Goal: Task Accomplishment & Management: Manage account settings

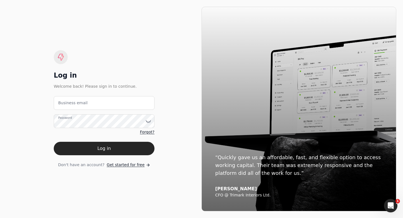
click at [68, 101] on label "Business email" at bounding box center [72, 103] width 29 height 6
click at [68, 101] on email "Business email" at bounding box center [104, 103] width 101 height 14
type email "a"
type email "q"
type email "[EMAIL_ADDRESS][DOMAIN_NAME]"
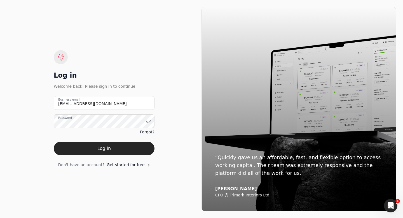
click at [72, 120] on label "Password" at bounding box center [65, 118] width 14 height 4
click at [73, 148] on button "Log in" at bounding box center [104, 148] width 101 height 13
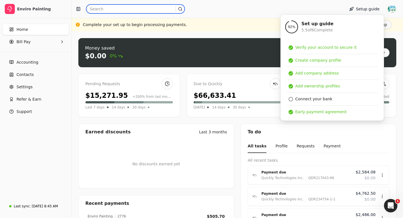
click at [101, 10] on input "text" at bounding box center [135, 8] width 99 height 9
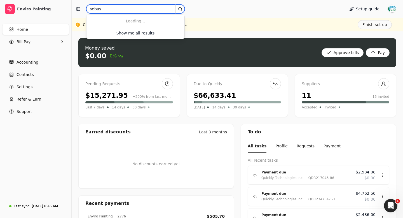
type input "Sebastien"
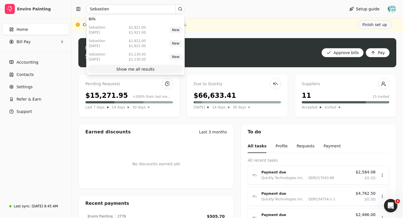
click at [140, 70] on div "Show me all results" at bounding box center [135, 69] width 38 height 6
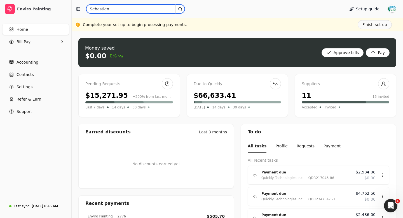
click at [115, 8] on input "Sebastien" at bounding box center [135, 8] width 99 height 9
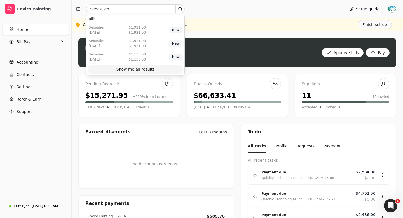
click at [129, 68] on div "Show me all results" at bounding box center [135, 69] width 38 height 6
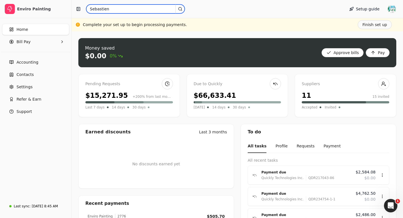
click at [114, 8] on input "Sebastien" at bounding box center [135, 8] width 99 height 9
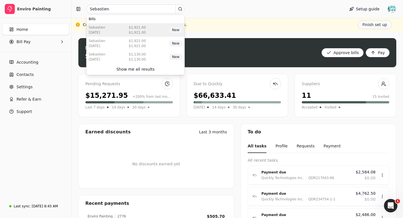
click at [121, 29] on div "Sebastien [DATE] $1,921.00 $1,921.00 New" at bounding box center [136, 29] width 98 height 13
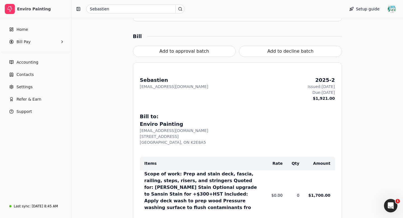
scroll to position [184, 0]
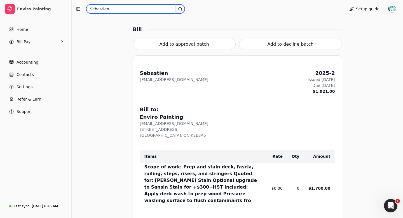
click at [108, 8] on input "Sebastien" at bounding box center [135, 8] width 99 height 9
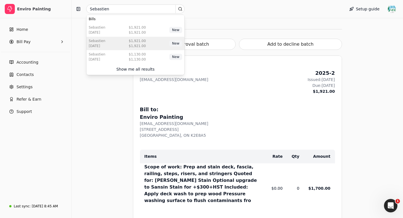
click at [116, 43] on div "Sebastien [DATE] $1,921.00 $1,921.00 New" at bounding box center [136, 43] width 98 height 13
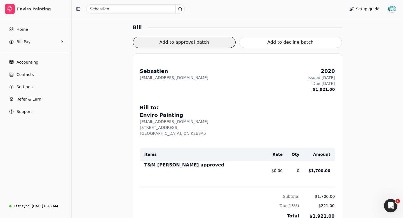
scroll to position [169, 0]
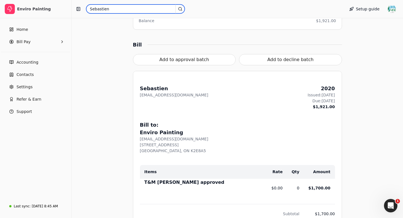
click at [113, 9] on input "Sebastien" at bounding box center [135, 8] width 99 height 9
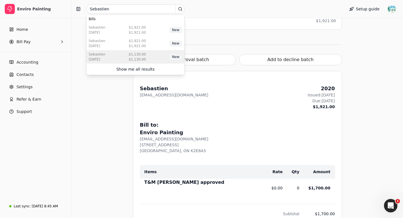
click at [116, 61] on div "Sebastien [DATE] $1,130.00 $1,130.00 New" at bounding box center [136, 56] width 98 height 13
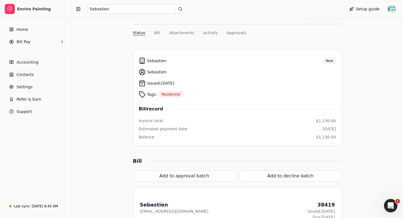
scroll to position [11, 0]
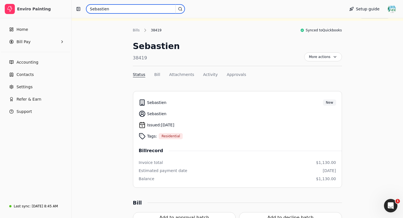
click at [112, 8] on input "Sebastien" at bounding box center [135, 8] width 99 height 9
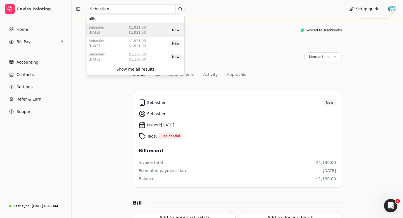
click at [127, 30] on div "Sebastien [DATE] $1,921.00 $1,921.00 New" at bounding box center [136, 29] width 98 height 13
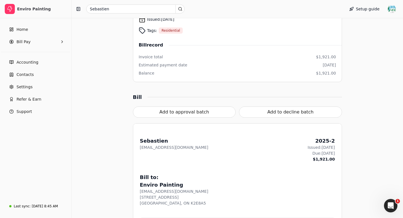
scroll to position [119, 0]
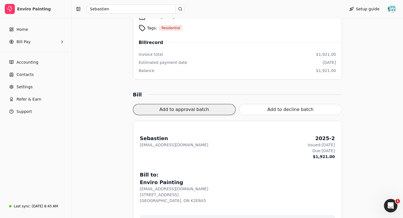
click at [194, 109] on button "Add to approval batch" at bounding box center [184, 109] width 103 height 11
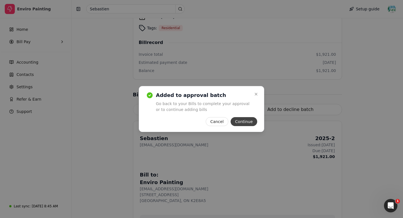
click at [246, 122] on button "Continue" at bounding box center [244, 121] width 27 height 9
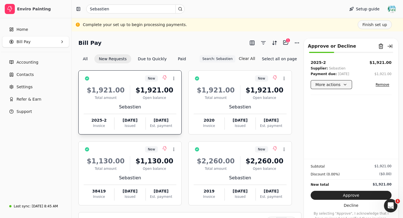
click at [334, 84] on button "More actions" at bounding box center [331, 84] width 41 height 9
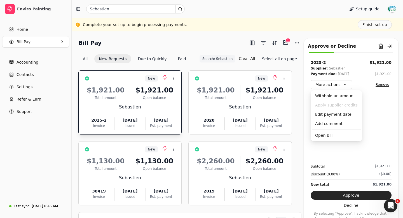
click at [372, 111] on div "2025-2 $1,921.00 Supplier: Sebastien Payment due: [DATE] $1,921.00 More actions…" at bounding box center [351, 109] width 94 height 99
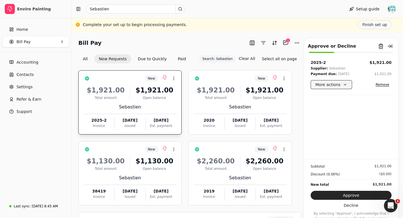
click at [336, 82] on button "More actions" at bounding box center [331, 84] width 41 height 9
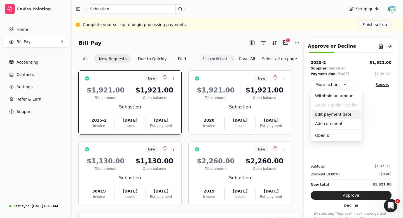
click at [330, 115] on div "Edit payment date" at bounding box center [336, 114] width 49 height 9
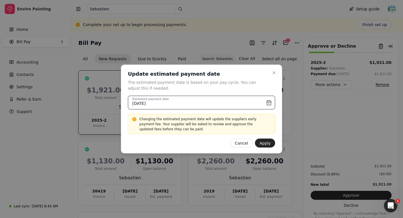
click at [270, 101] on input "[DATE]" at bounding box center [201, 103] width 147 height 14
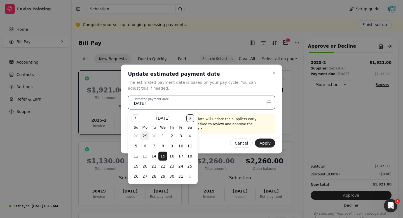
click at [191, 118] on button "Go to the Next Month" at bounding box center [190, 118] width 8 height 8
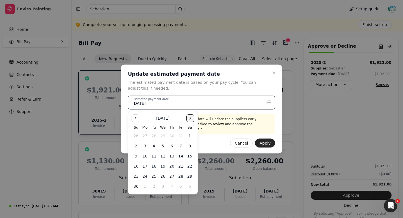
click at [191, 118] on button "Go to the Next Month" at bounding box center [190, 118] width 8 height 8
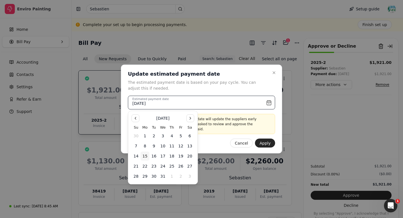
click at [145, 155] on button "15" at bounding box center [145, 155] width 9 height 9
type input "[DATE]"
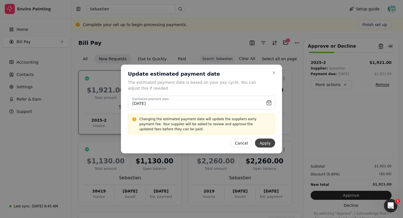
click at [266, 145] on button "Apply" at bounding box center [265, 143] width 20 height 9
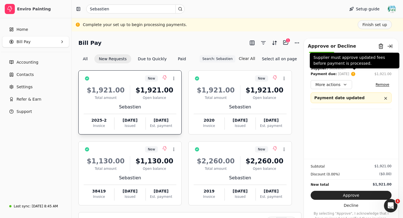
click at [355, 74] on circle at bounding box center [353, 74] width 5 height 5
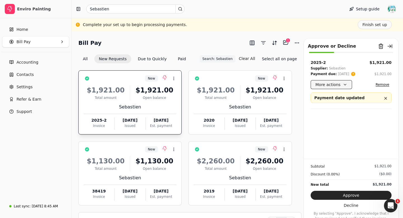
click at [343, 84] on button "More actions" at bounding box center [331, 84] width 41 height 9
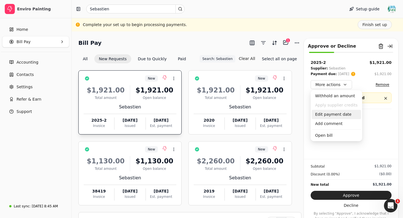
click at [340, 114] on div "Edit payment date" at bounding box center [336, 114] width 49 height 9
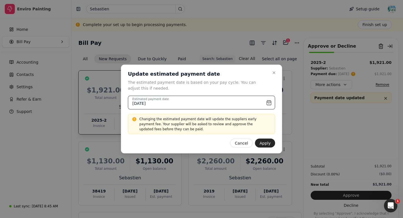
click at [272, 102] on input "[DATE]" at bounding box center [201, 103] width 147 height 14
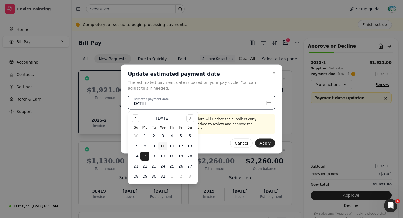
click at [162, 145] on button "10" at bounding box center [162, 145] width 9 height 9
type input "[DATE]"
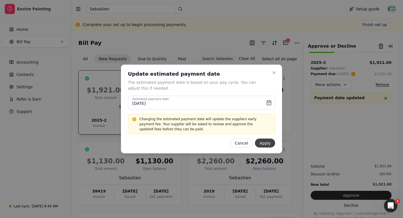
click at [266, 143] on button "Apply" at bounding box center [265, 143] width 20 height 9
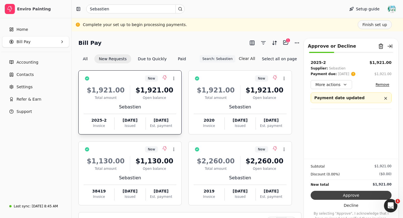
click at [357, 195] on button "Approve" at bounding box center [351, 195] width 81 height 9
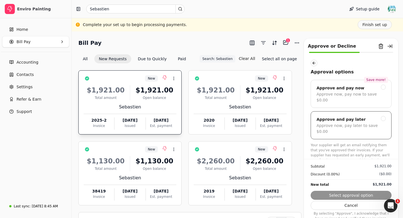
click at [384, 116] on div at bounding box center [383, 118] width 5 height 5
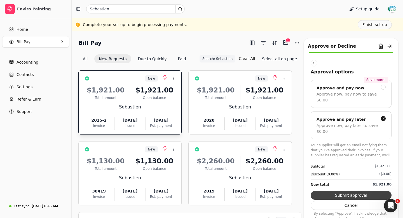
click at [360, 194] on button "Submit approval" at bounding box center [351, 195] width 81 height 9
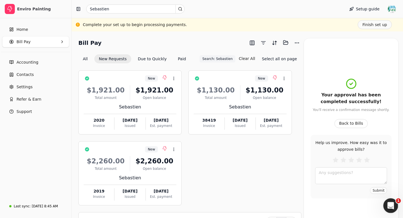
click at [391, 205] on icon "Open Intercom Messenger" at bounding box center [390, 204] width 9 height 9
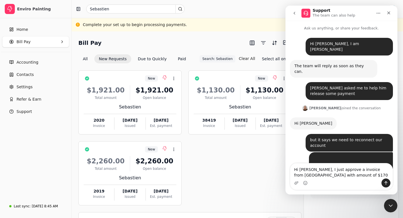
type textarea "Hi [PERSON_NAME], I just approve a invoice from [GEOGRAPHIC_DATA] with amount o…"
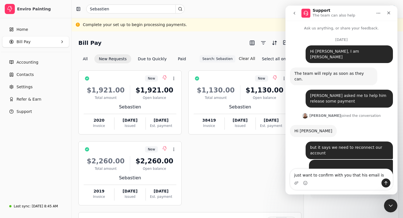
type textarea "just want to confirm with you that his email is"
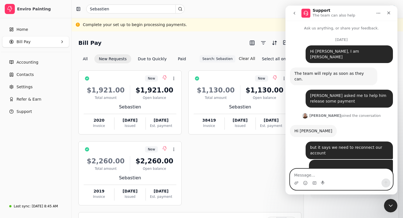
paste textarea "[PERSON_NAME] [PHONE_NUMBER] [PERSON_NAME] [EMAIL_ADDRESS][DOMAIN_NAME]"
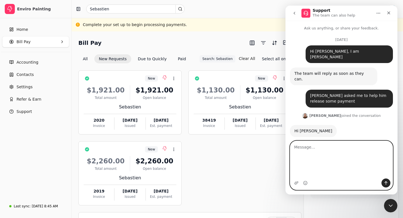
type textarea "[PERSON_NAME] [PHONE_NUMBER] [PERSON_NAME] [EMAIL_ADDRESS][DOMAIN_NAME]"
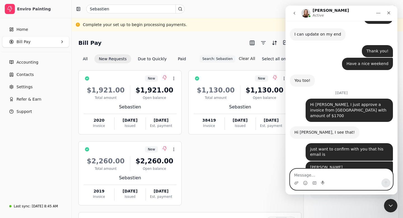
scroll to position [1296, 0]
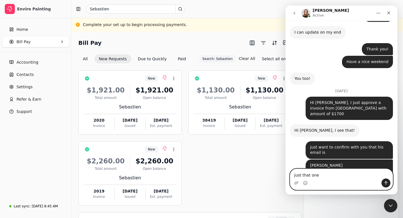
type textarea "just that one"
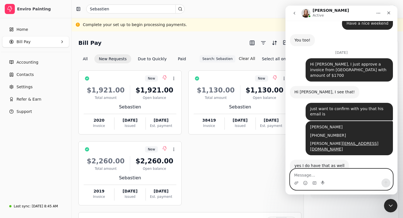
scroll to position [1329, 0]
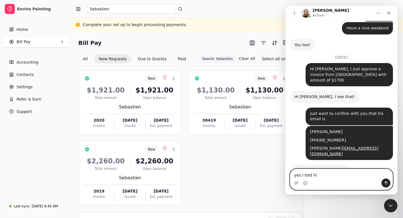
type textarea "yes I told him"
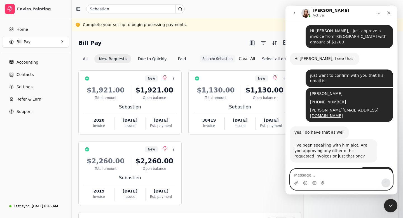
scroll to position [1363, 0]
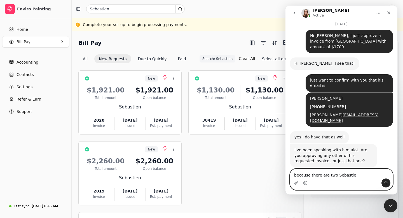
type textarea "because there are two Sebastien"
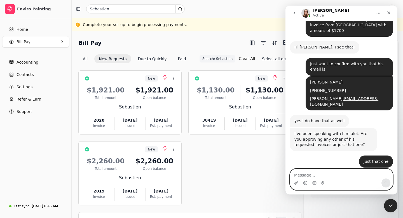
scroll to position [1379, 0]
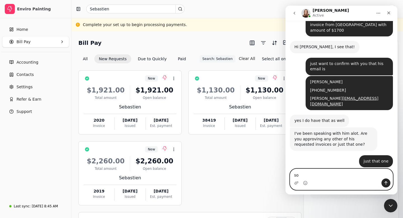
type textarea "s"
type textarea "in case we mixed"
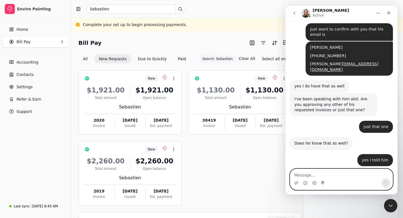
scroll to position [1409, 0]
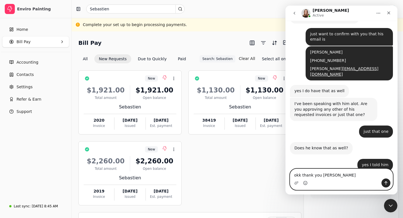
click at [306, 183] on icon "Emoji picker" at bounding box center [305, 183] width 4 height 4
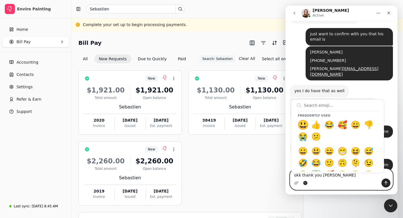
type textarea "okk thank you [PERSON_NAME]😃"
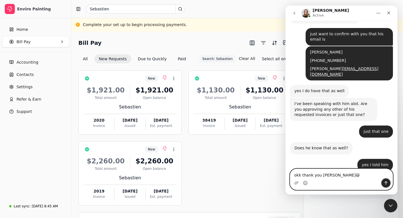
click at [388, 182] on button "Send a message…" at bounding box center [386, 182] width 9 height 9
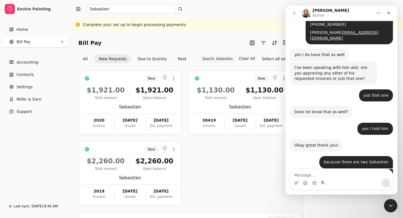
scroll to position [1447, 0]
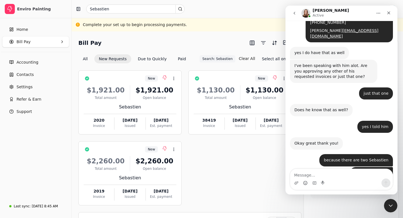
drag, startPoint x: 358, startPoint y: 117, endPoint x: 392, endPoint y: 117, distance: 34.7
click at [365, 167] on div "in case we mixed Enviro • Just now" at bounding box center [371, 173] width 43 height 12
drag, startPoint x: 359, startPoint y: 96, endPoint x: 377, endPoint y: 94, distance: 17.7
click at [379, 170] on div "in case we mixed" at bounding box center [372, 173] width 34 height 6
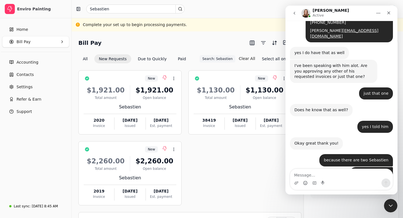
click at [365, 170] on div "in case we mixed" at bounding box center [372, 173] width 34 height 6
drag, startPoint x: 358, startPoint y: 95, endPoint x: 389, endPoint y: 94, distance: 31.6
click at [389, 167] on div "in case we mixed Enviro • Just now" at bounding box center [371, 173] width 43 height 12
copy div "in case we mixed"
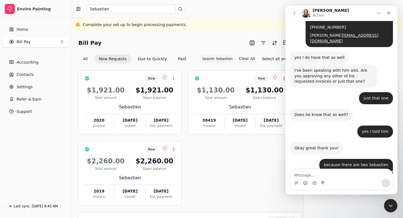
click at [390, 205] on icon "Close Intercom Messenger" at bounding box center [390, 205] width 4 height 2
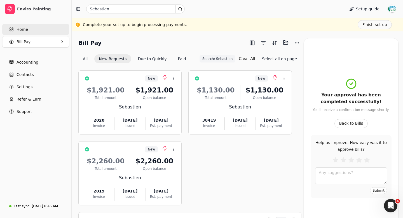
click at [29, 27] on link "Home" at bounding box center [35, 29] width 67 height 11
